Goal: Information Seeking & Learning: Find specific page/section

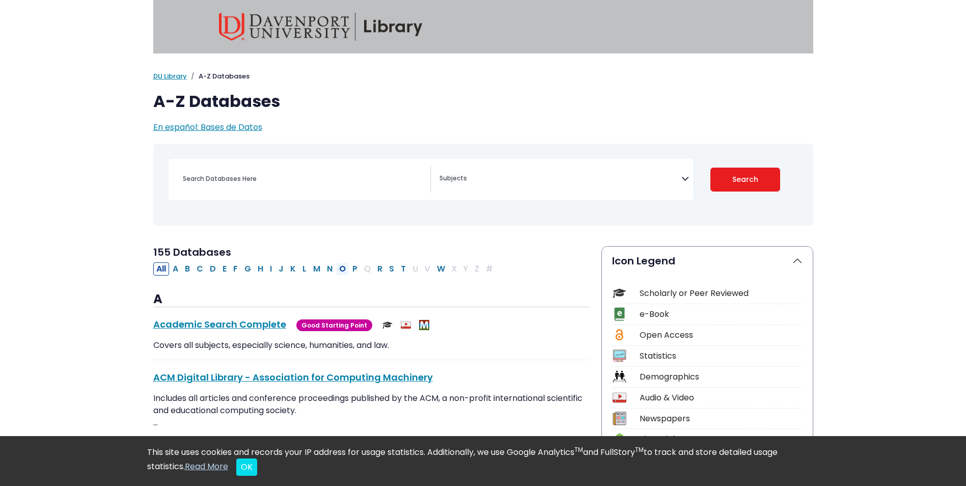
click at [344, 268] on button "O" at bounding box center [342, 268] width 13 height 13
select select "Database Subject Filter"
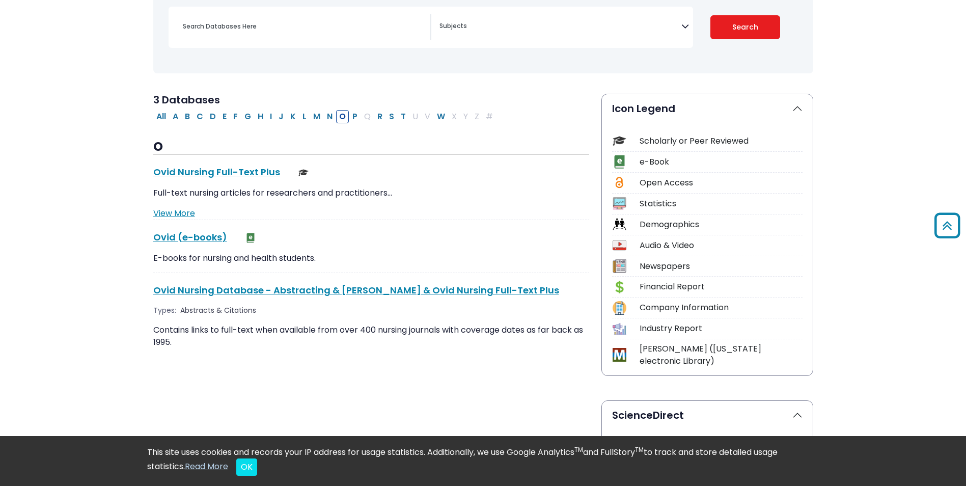
scroll to position [51, 0]
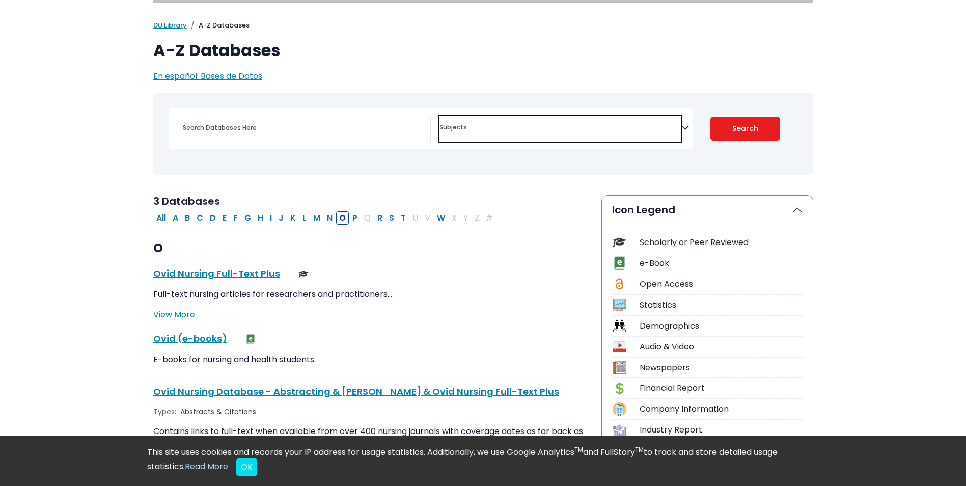
click at [476, 130] on span "Search filters" at bounding box center [561, 129] width 242 height 26
type textarea "o"
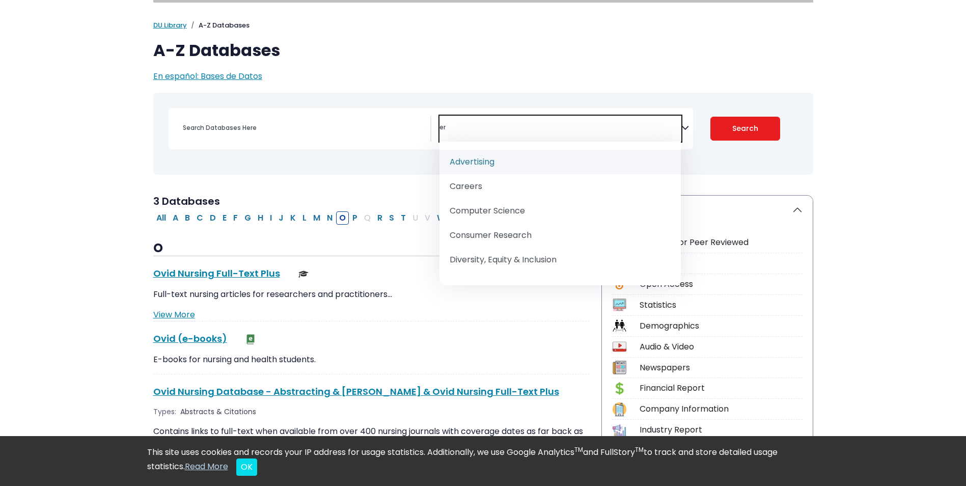
type textarea "e"
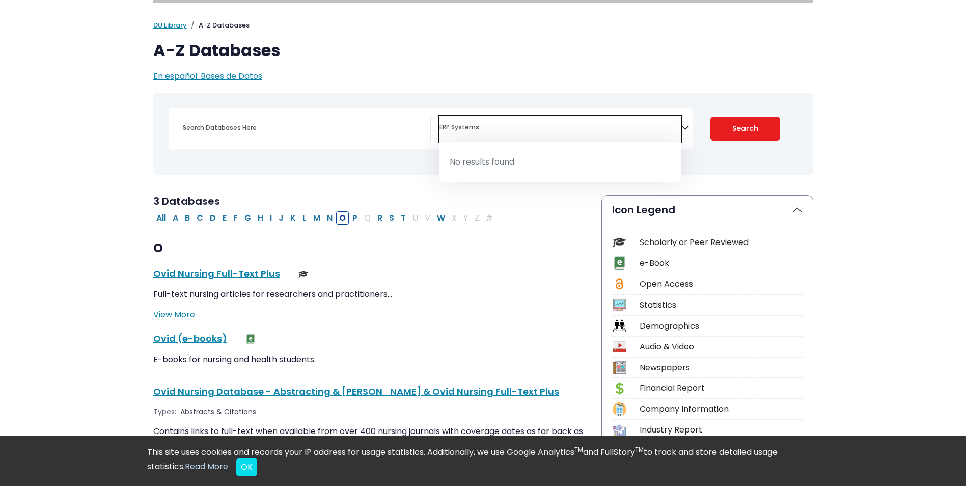
scroll to position [0, 0]
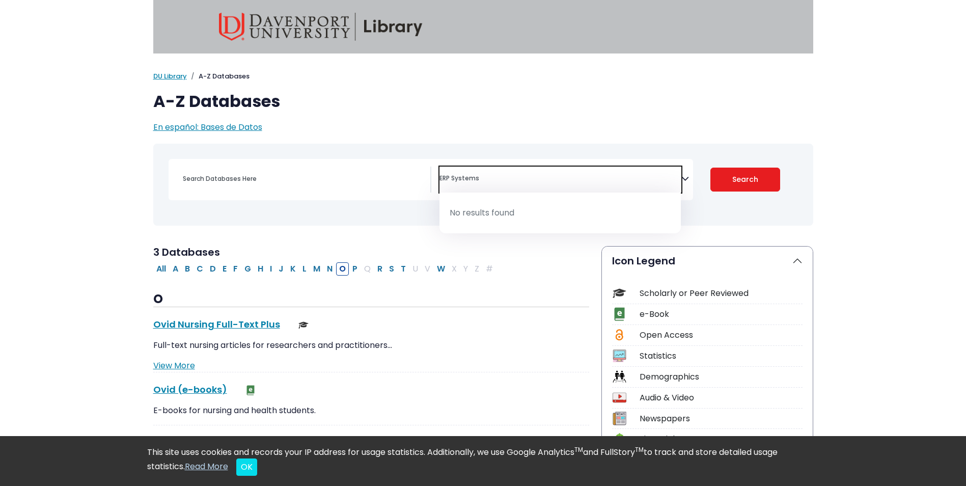
type textarea "ERP Systems"
click at [259, 171] on input "Search database by title or keyword" at bounding box center [304, 178] width 254 height 15
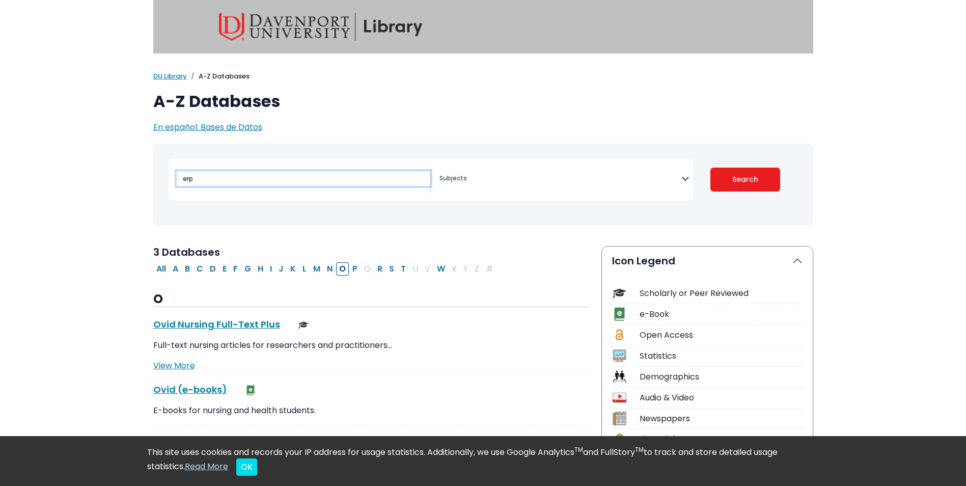
type input "erp"
click at [711, 168] on button "Search" at bounding box center [746, 180] width 70 height 24
select select "Database Subject Filter"
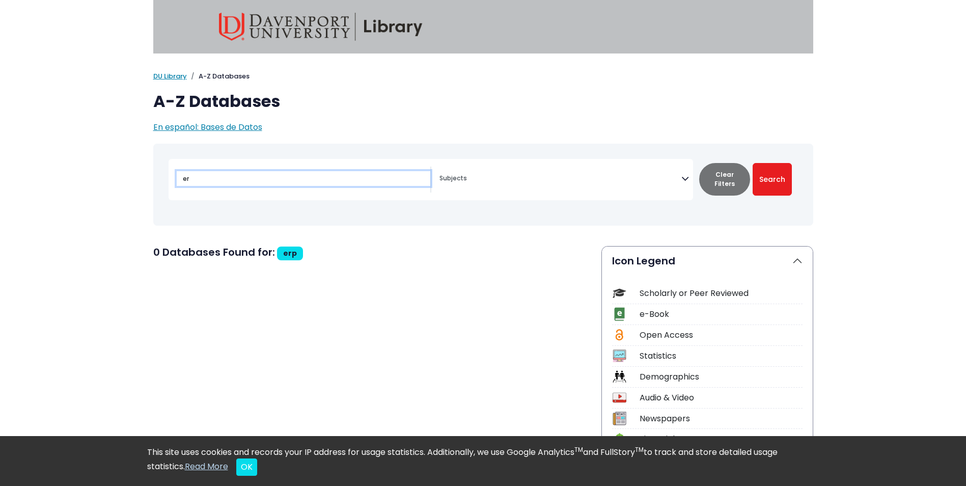
type input "e"
